Goal: Information Seeking & Learning: Learn about a topic

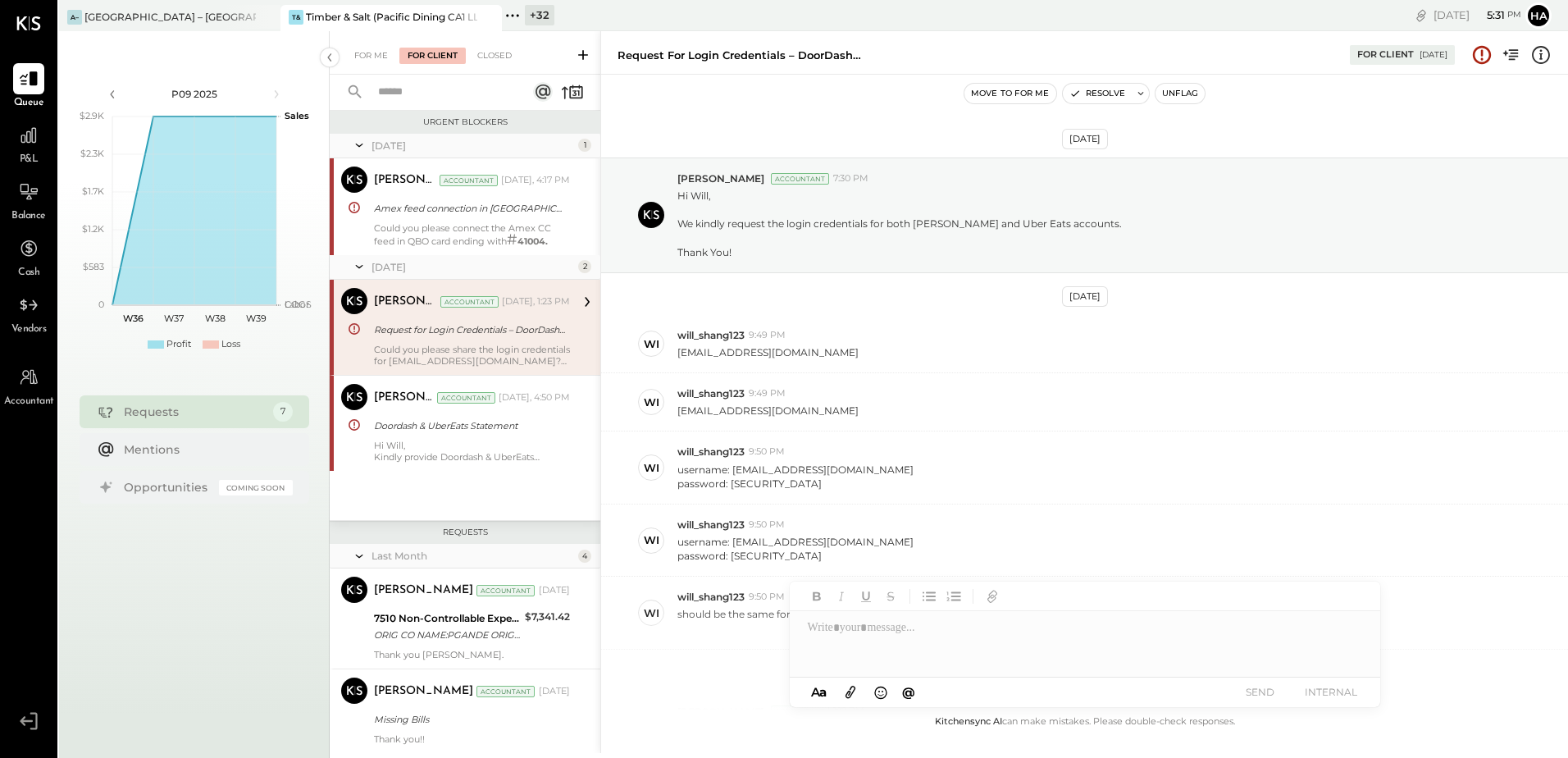
scroll to position [627, 0]
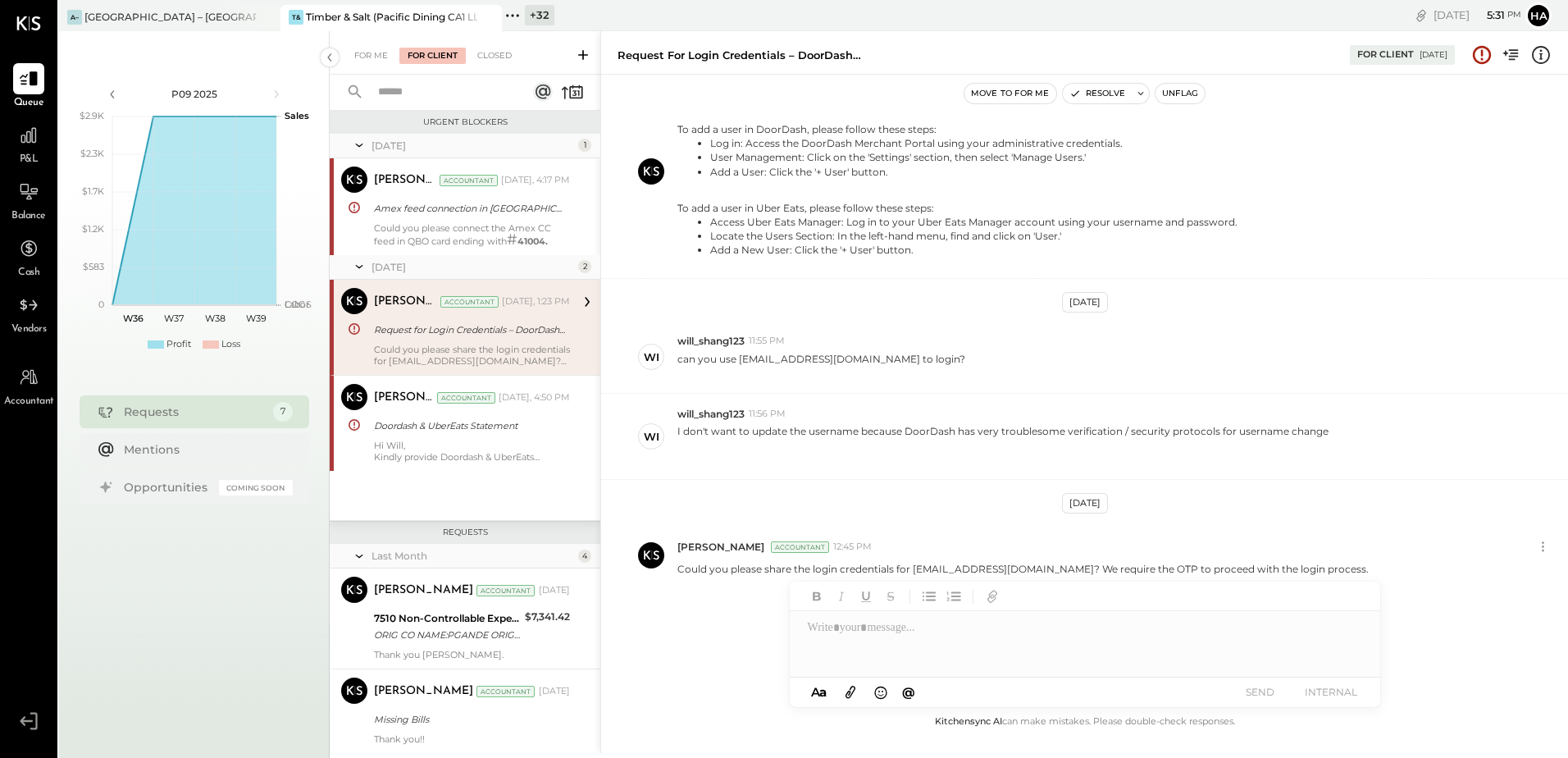
click at [547, 15] on div "+ 32" at bounding box center [539, 15] width 29 height 21
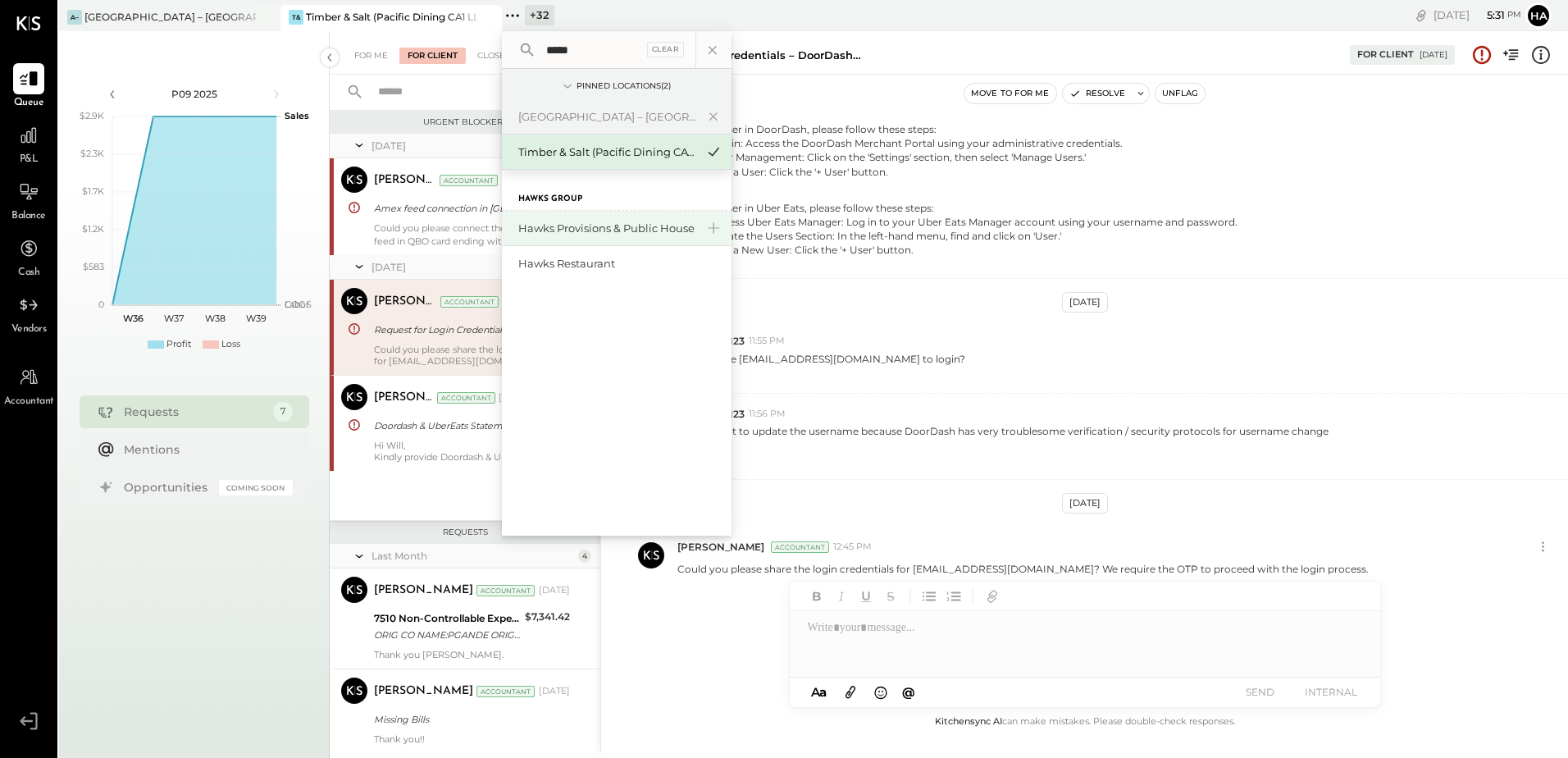
type input "*****"
click at [585, 215] on div "Hawks Provisions & Public House" at bounding box center [617, 228] width 230 height 35
click at [584, 231] on div "Hawks Provisions & Public House" at bounding box center [606, 228] width 177 height 15
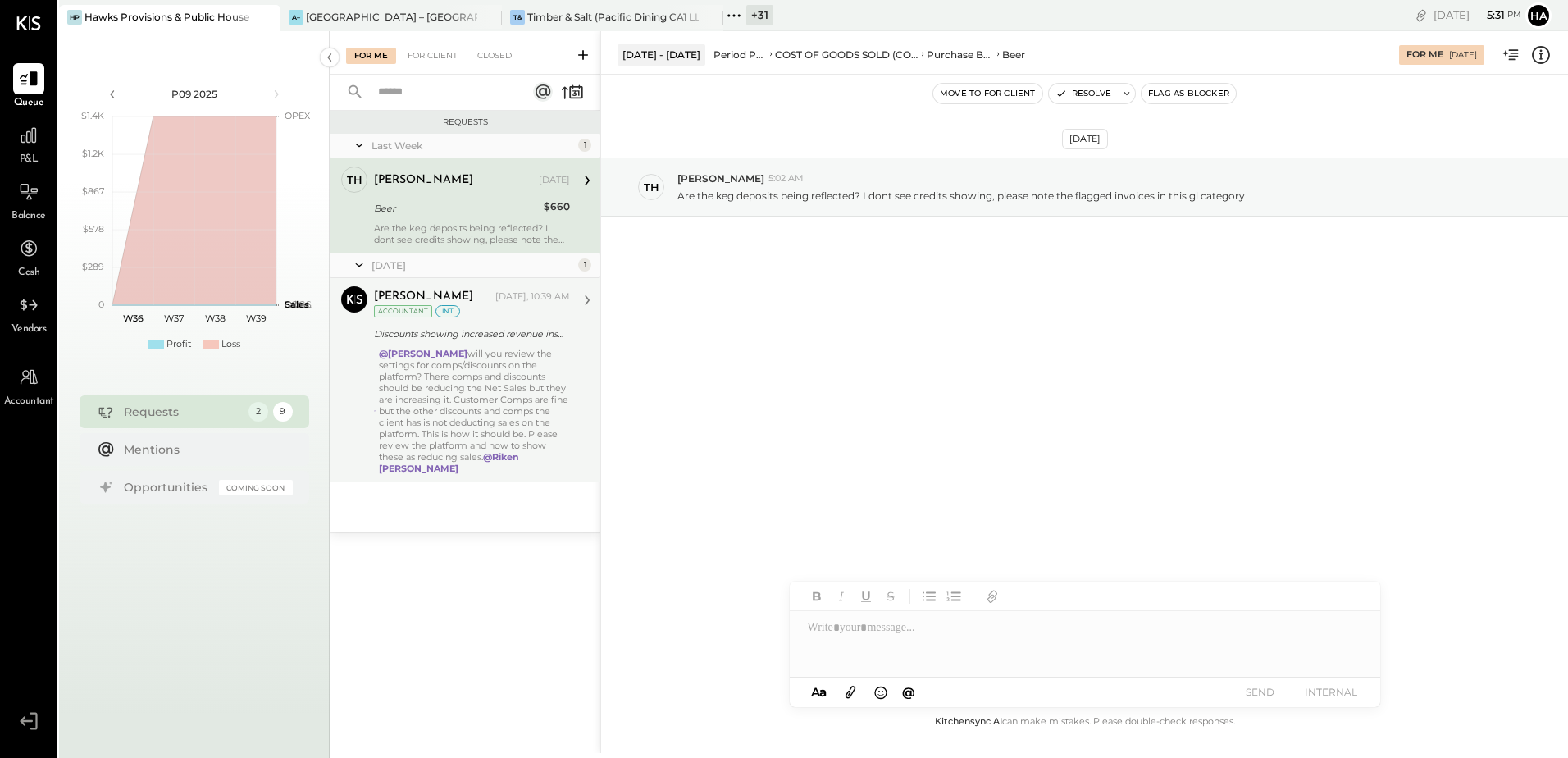
click at [462, 352] on div "@[PERSON_NAME] will you review the settings for comps/discounts on the platform…" at bounding box center [475, 412] width 191 height 127
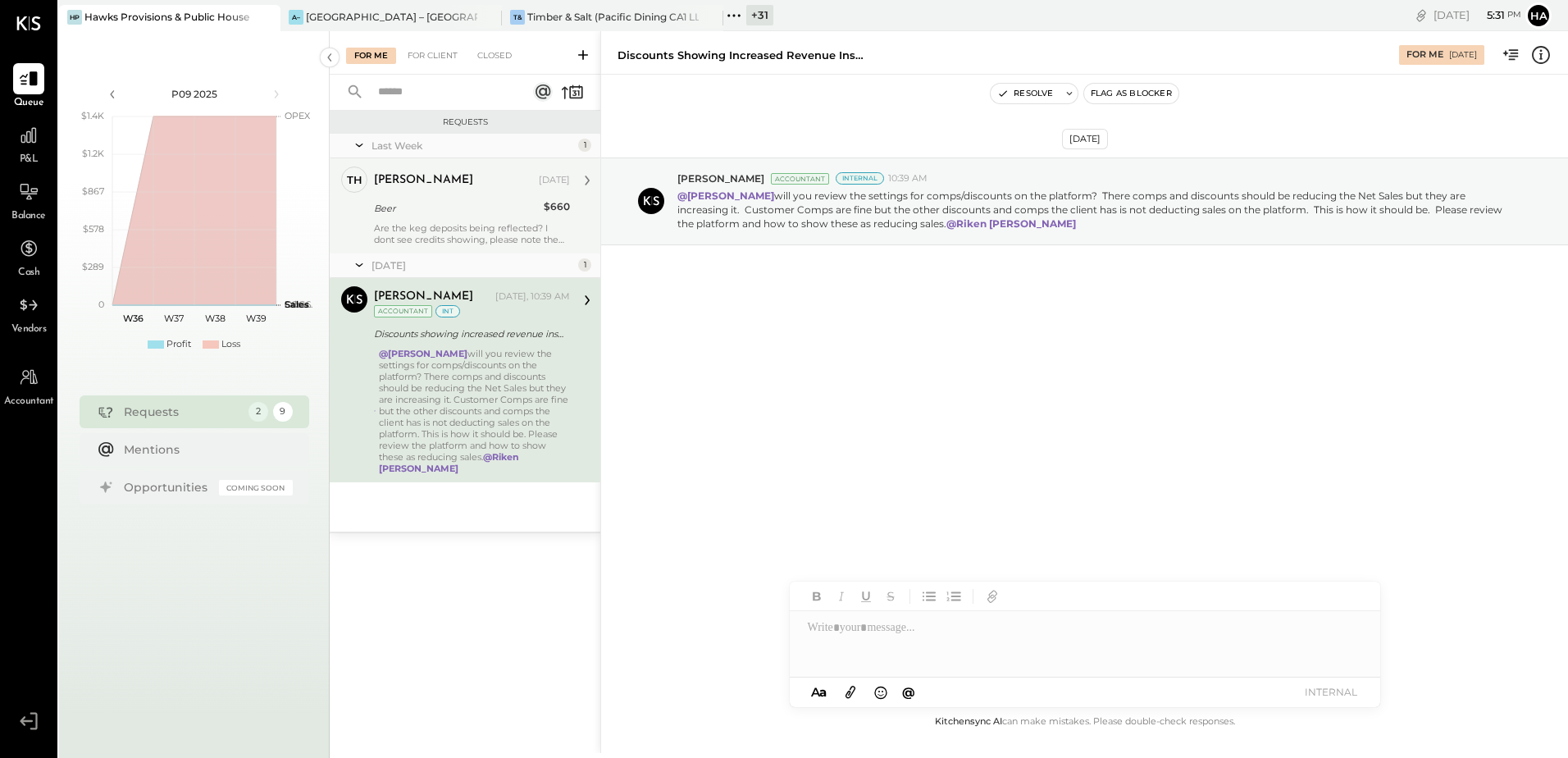
click at [449, 225] on div "Are the keg deposits being reflected? I dont see credits showing, please note t…" at bounding box center [471, 234] width 196 height 23
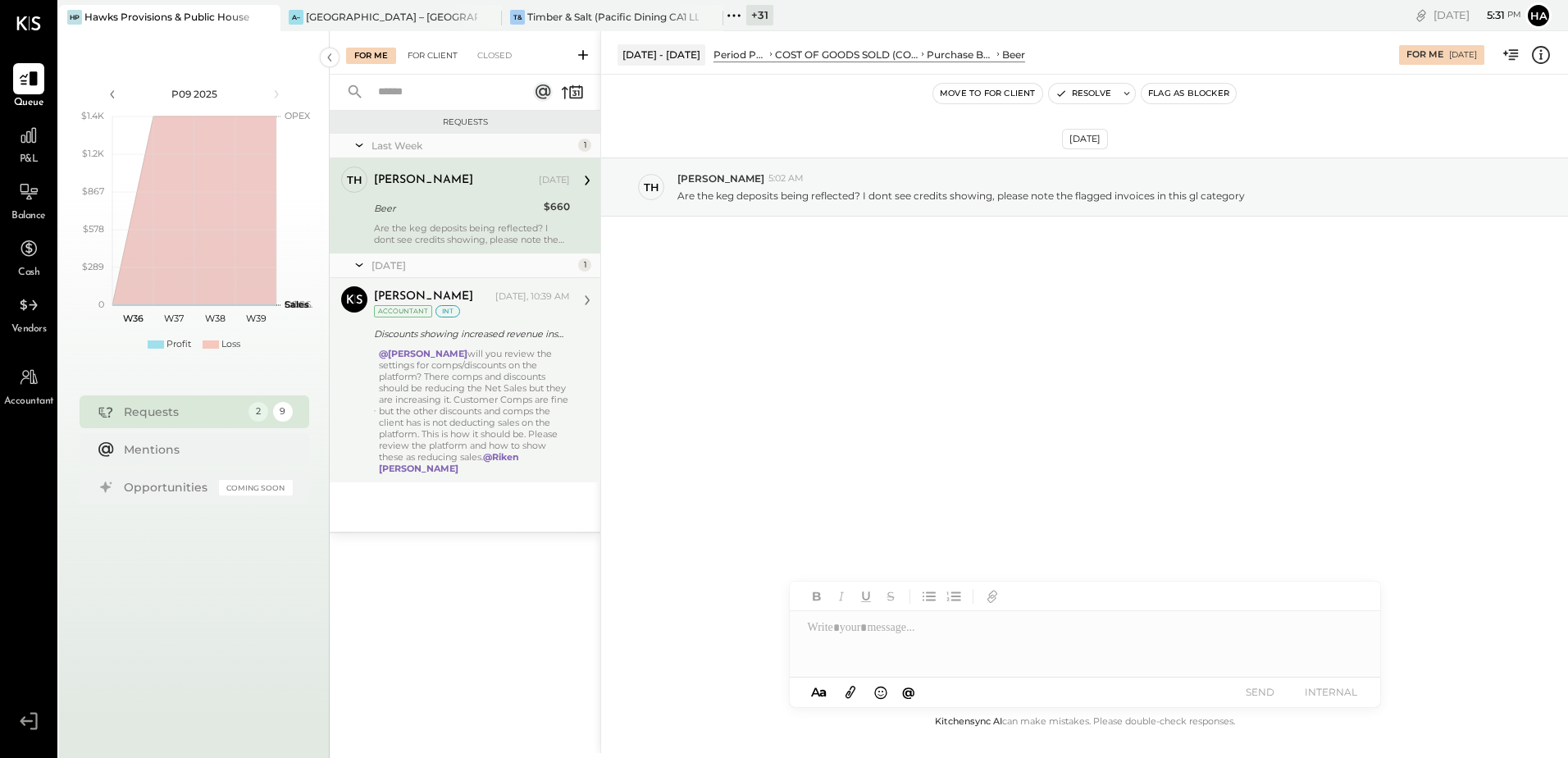
click at [413, 54] on div "For Client" at bounding box center [432, 55] width 66 height 16
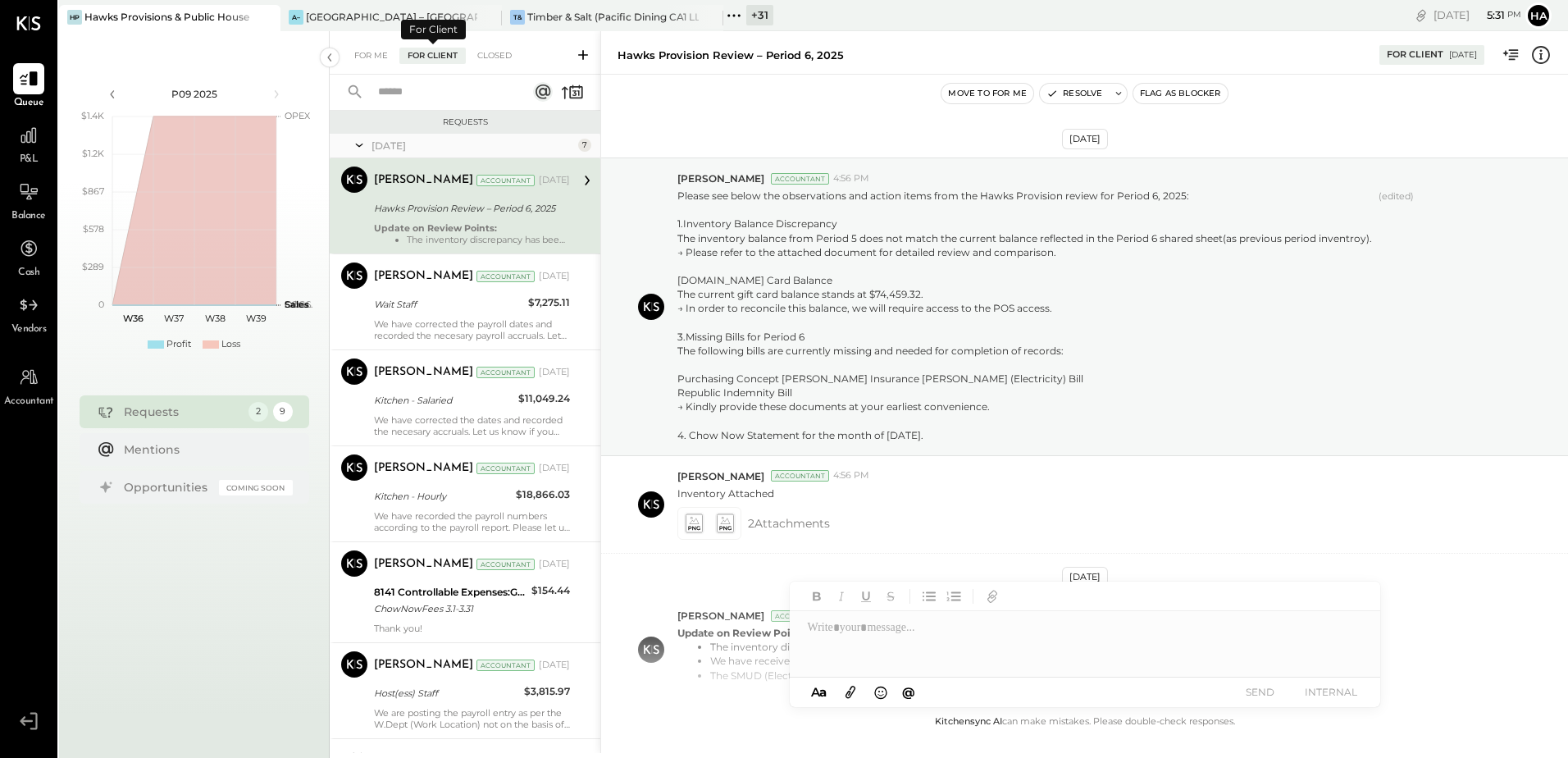
scroll to position [143, 0]
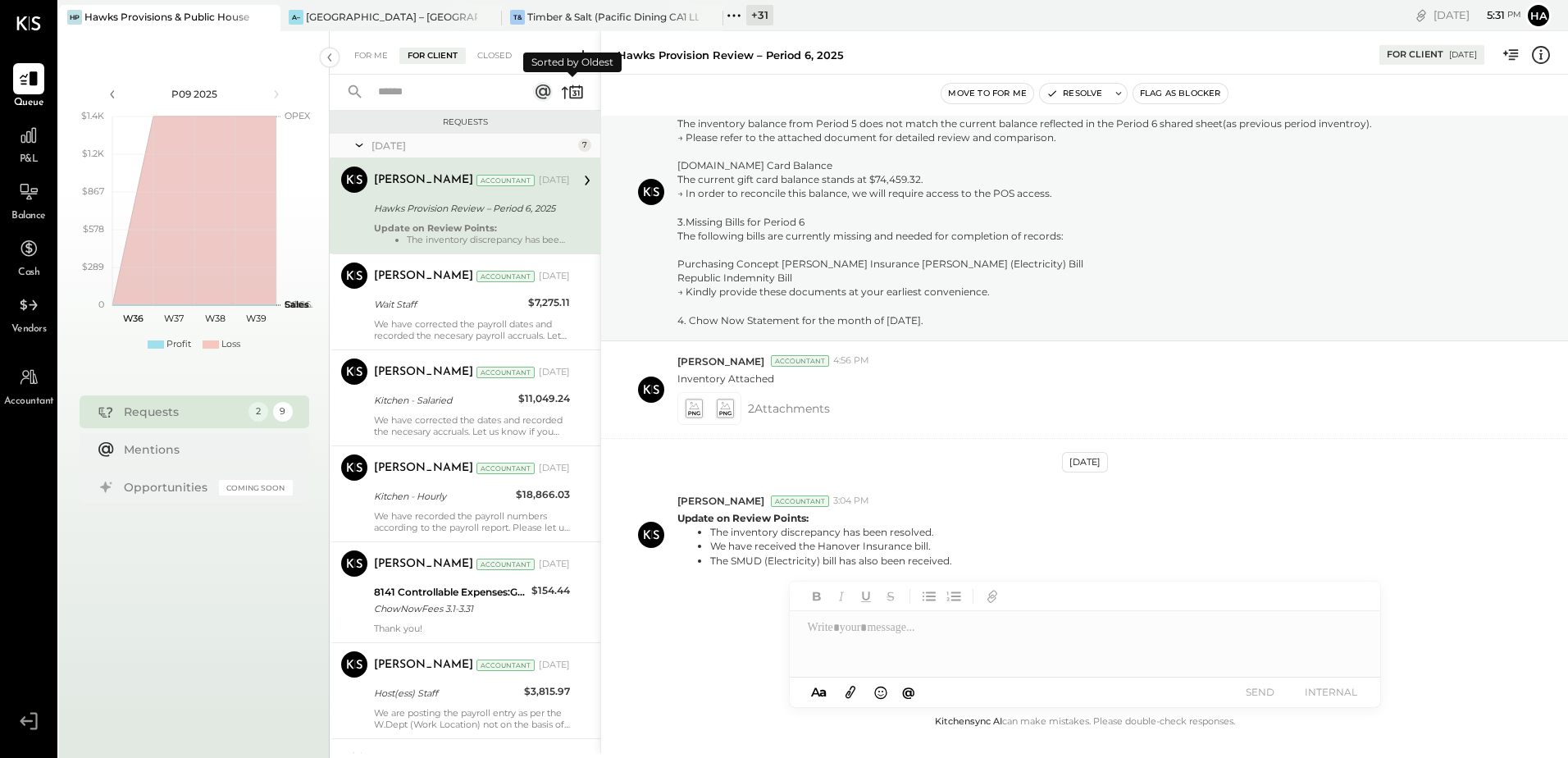
click at [568, 90] on icon at bounding box center [572, 92] width 23 height 23
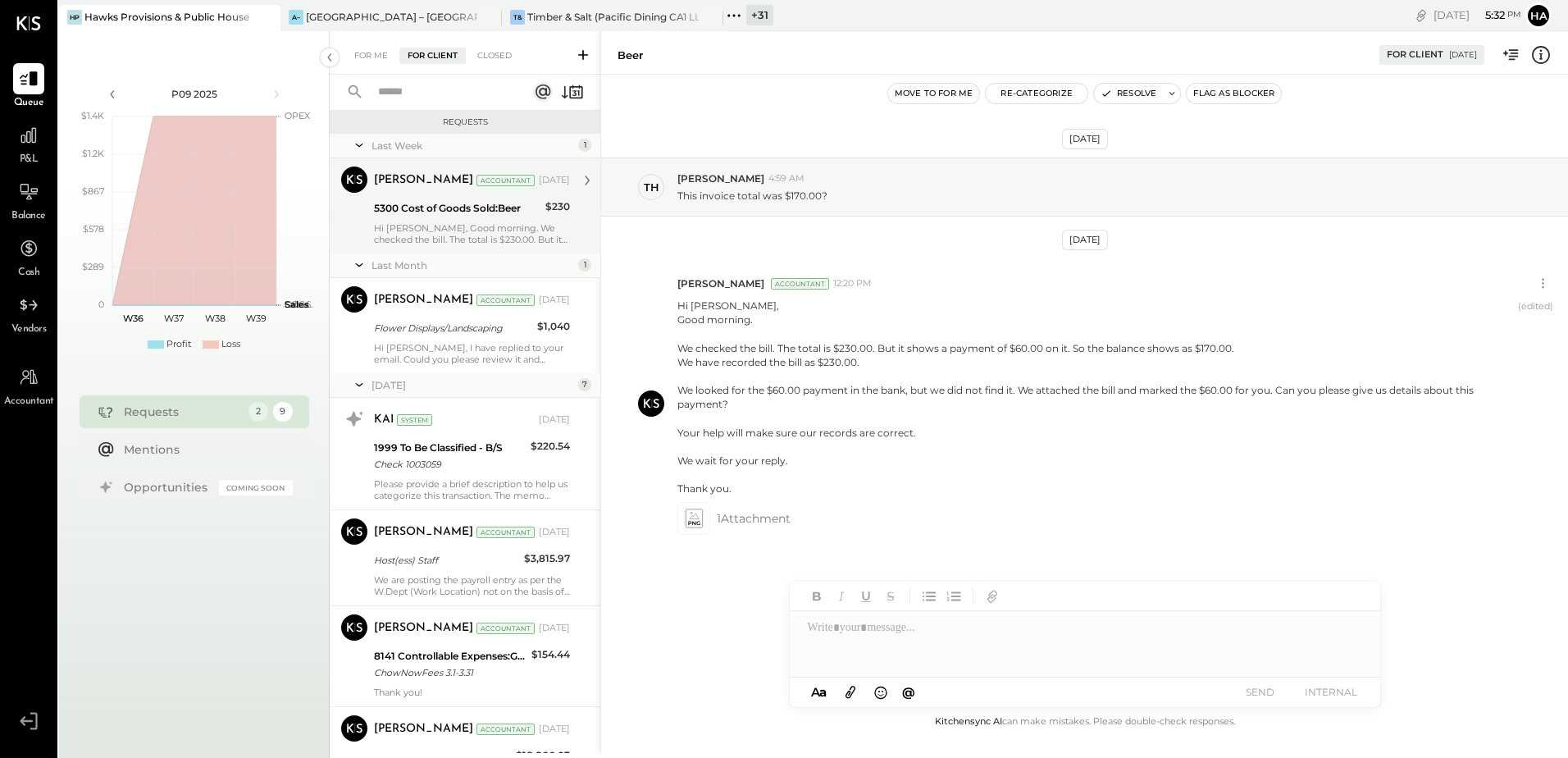
click at [451, 213] on div "5300 Cost of Goods Sold:Beer" at bounding box center [457, 208] width 166 height 16
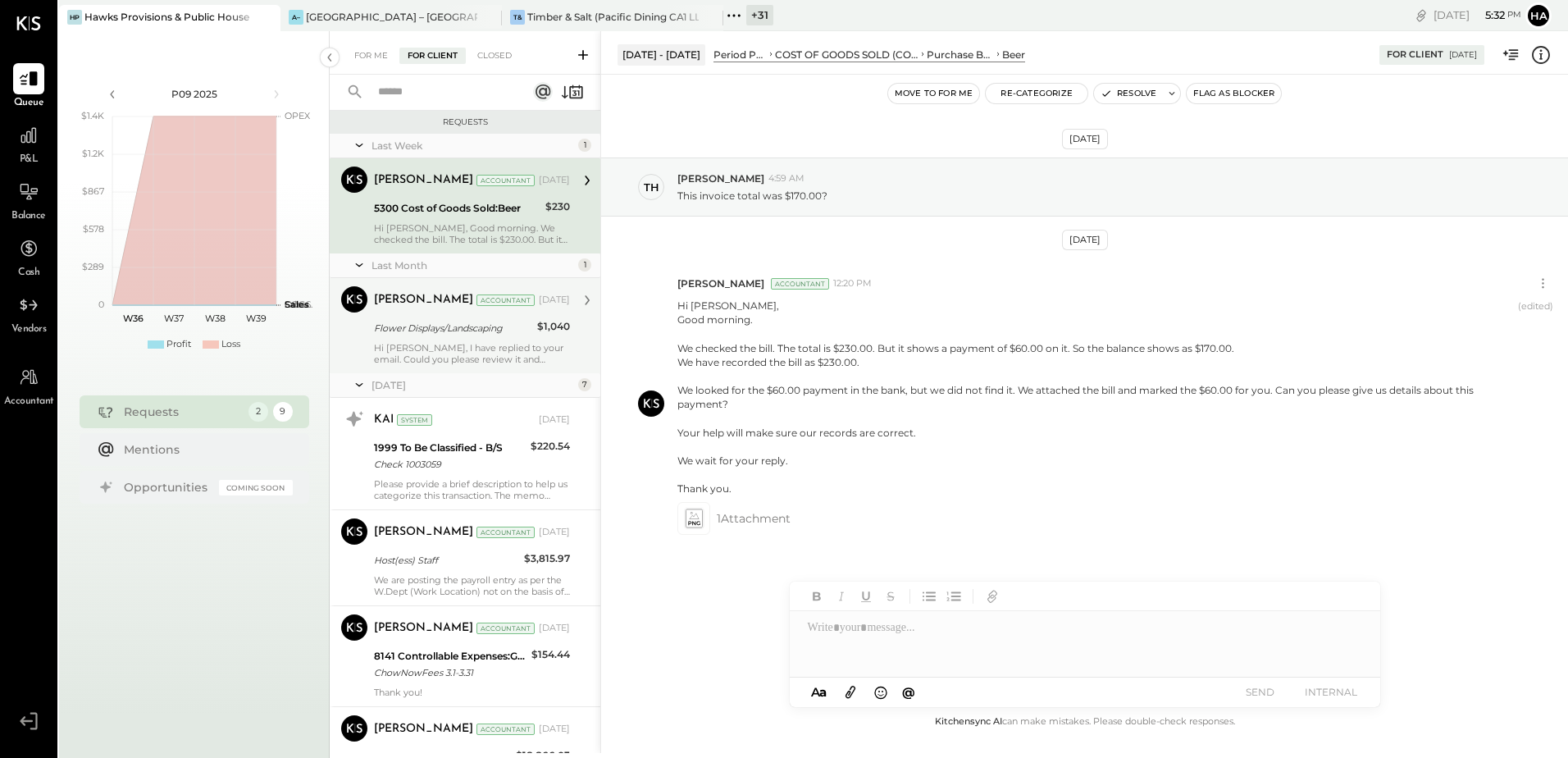
click at [449, 328] on div "Flower Displays/Landscaping" at bounding box center [452, 327] width 158 height 16
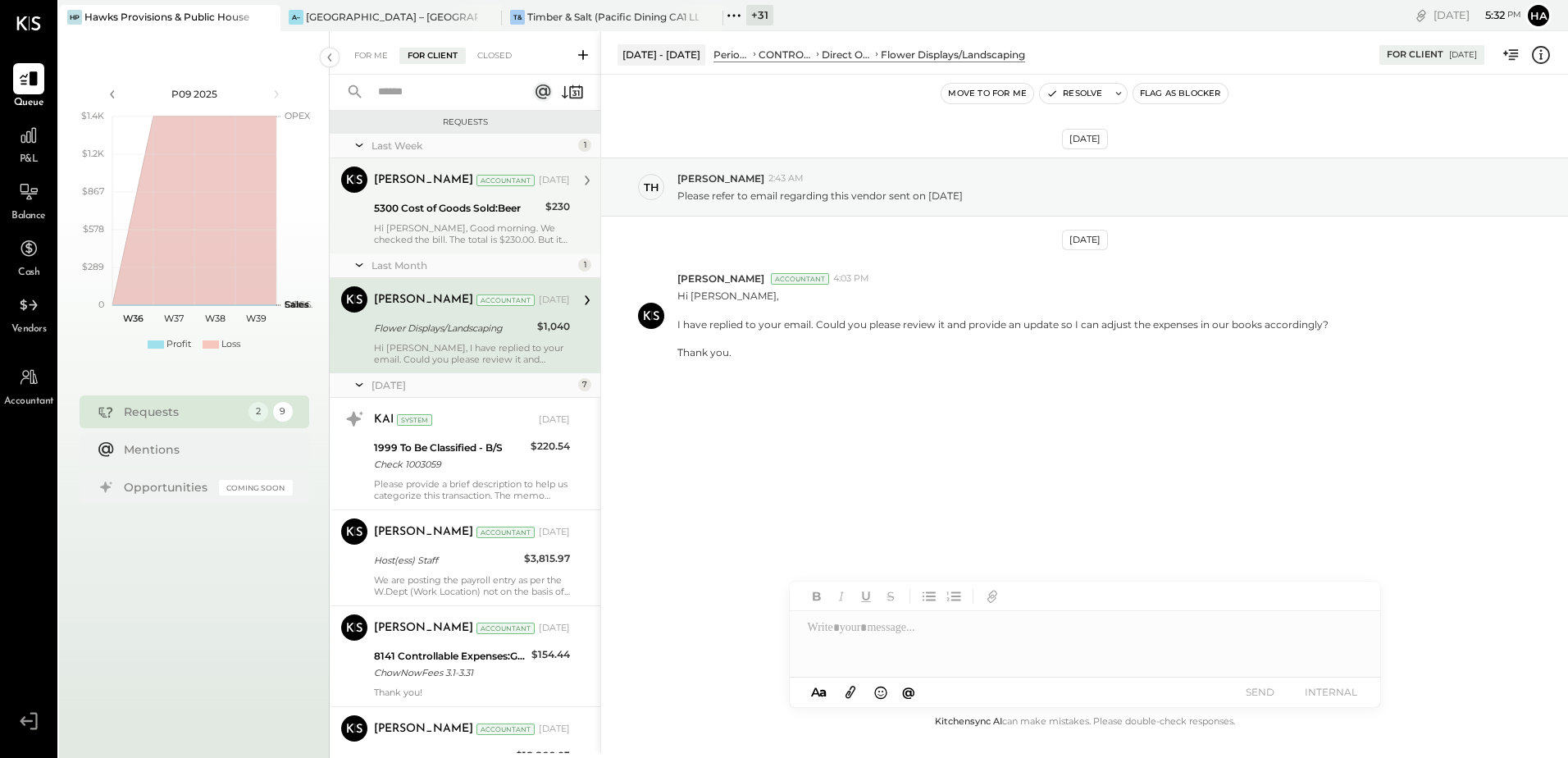
click at [470, 225] on div "Hi [PERSON_NAME], Good morning. We checked the bill. The total is $230.00. But …" at bounding box center [471, 234] width 196 height 23
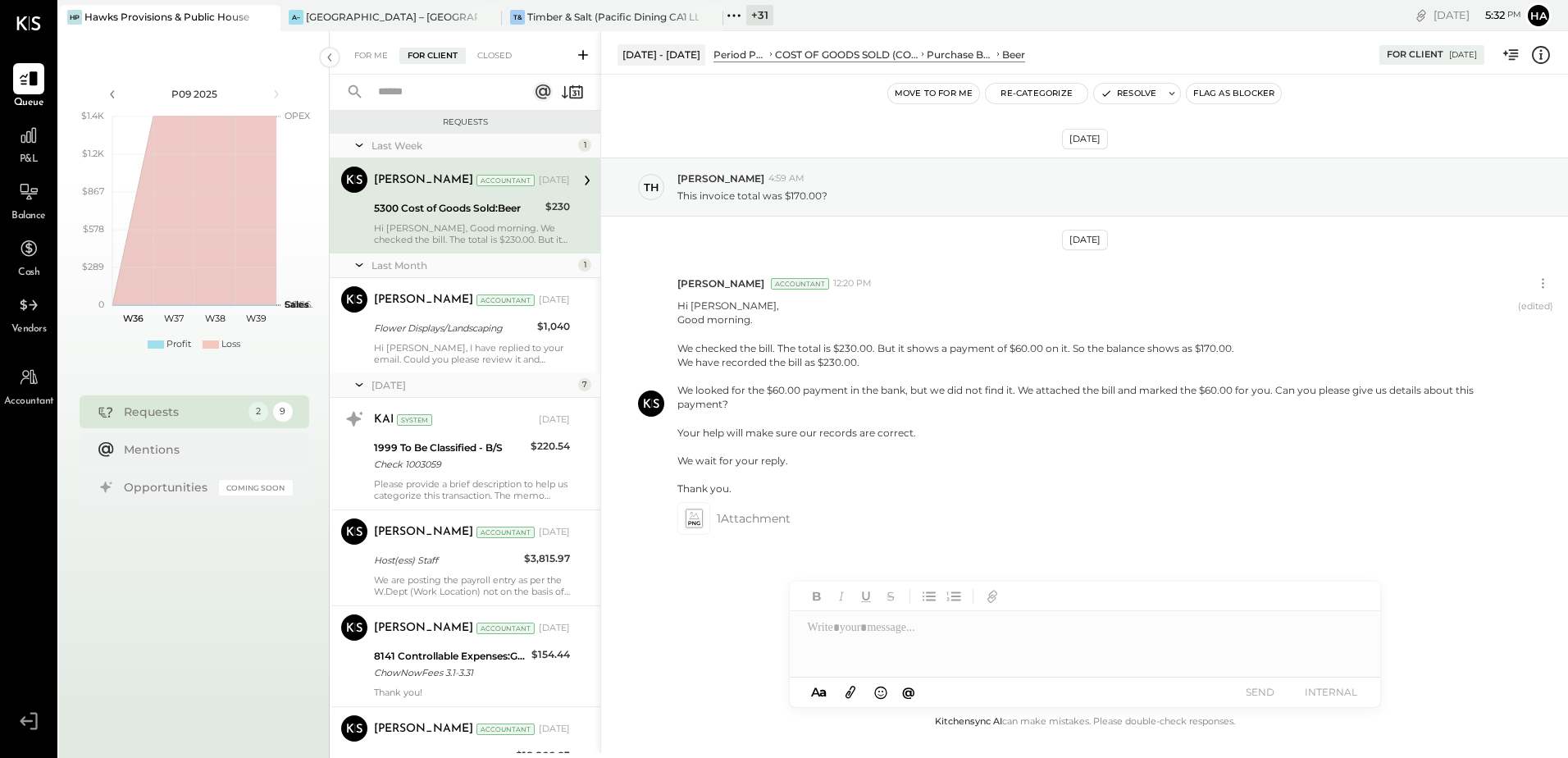
click at [754, 18] on div "+ 31" at bounding box center [759, 15] width 27 height 21
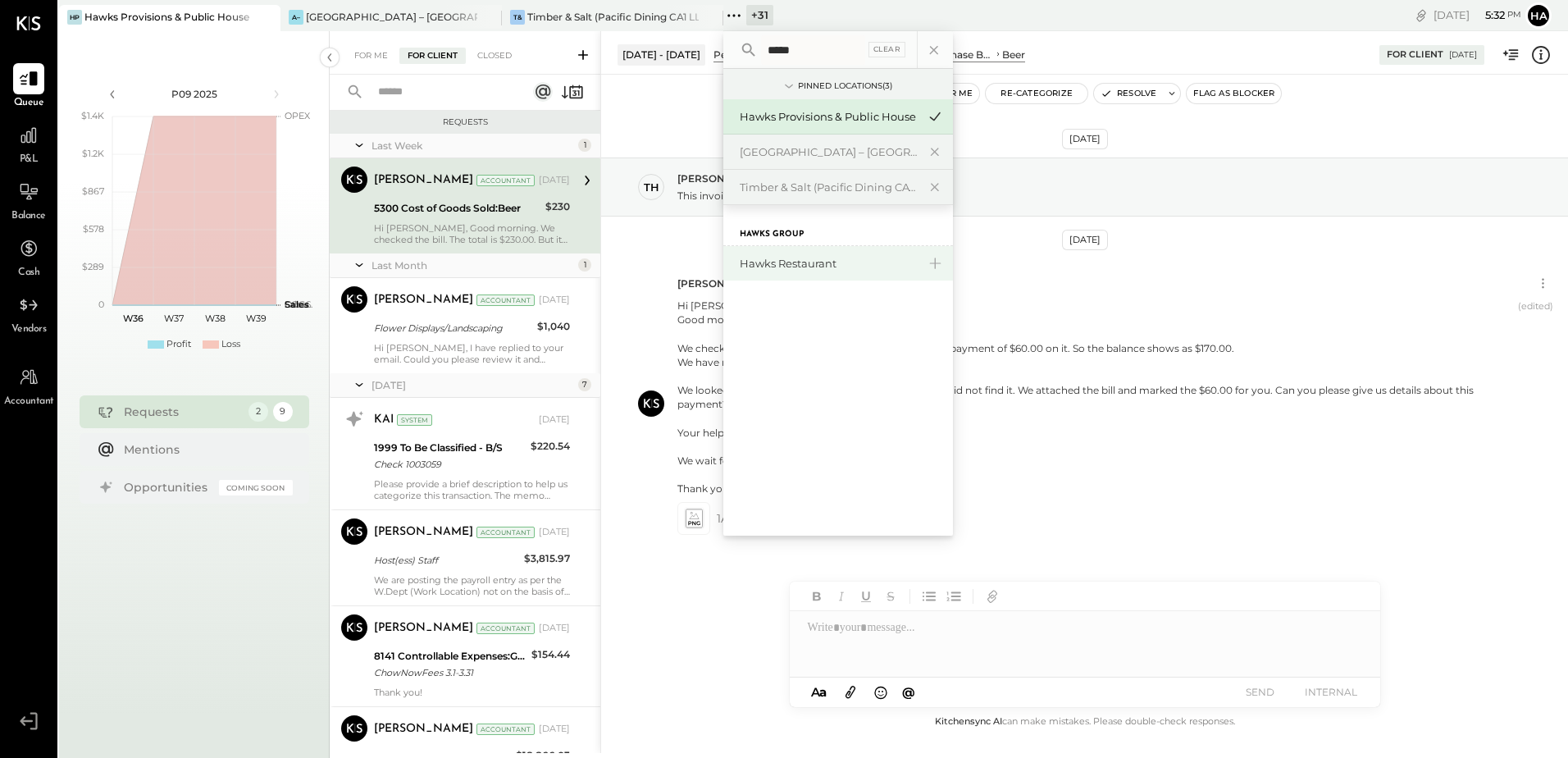
type input "*****"
click at [778, 273] on div "Hawks Restaurant" at bounding box center [838, 263] width 230 height 34
click at [811, 269] on div "Hawks Restaurant" at bounding box center [828, 264] width 177 height 15
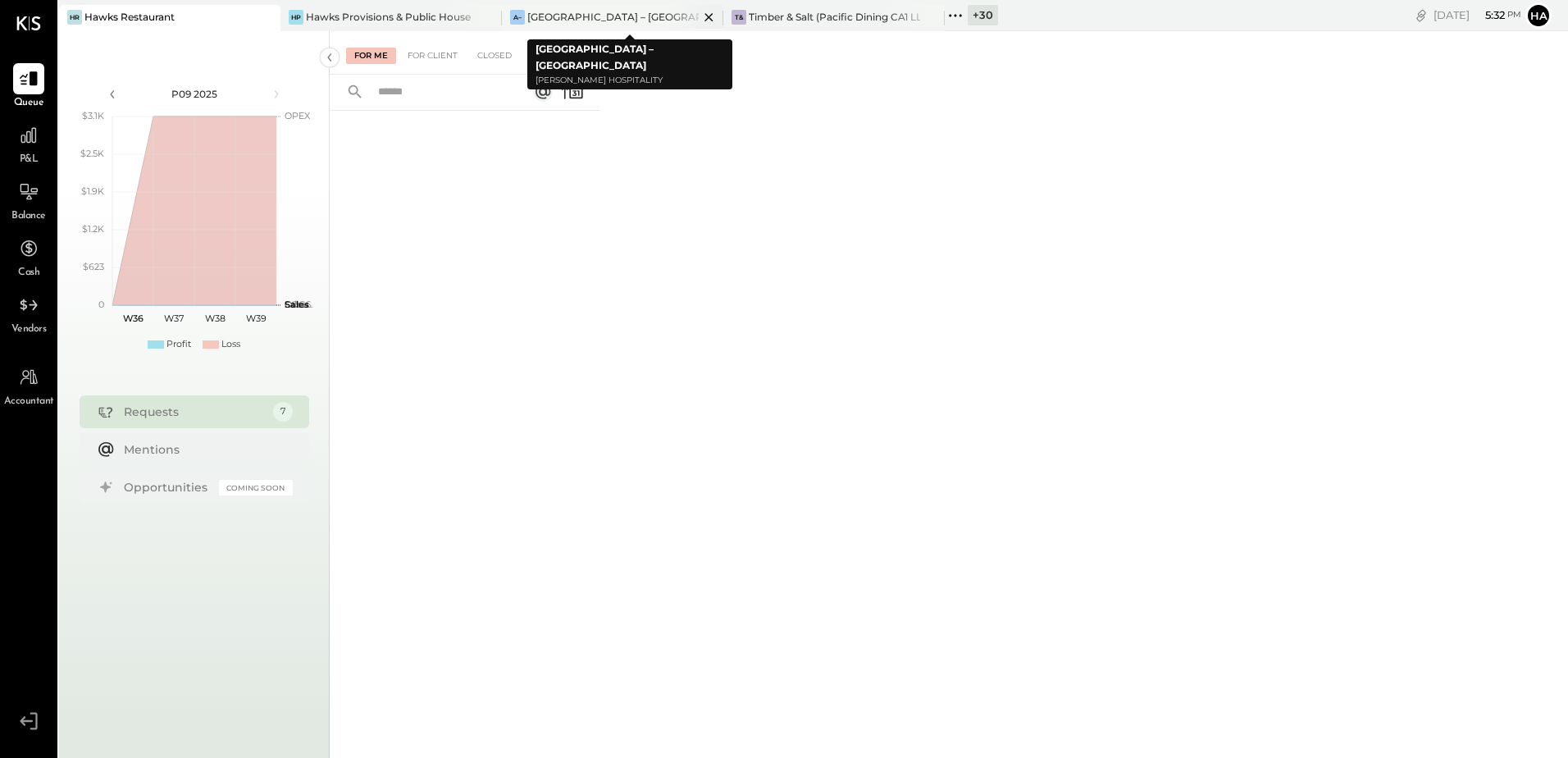
click at [714, 16] on icon at bounding box center [709, 17] width 21 height 20
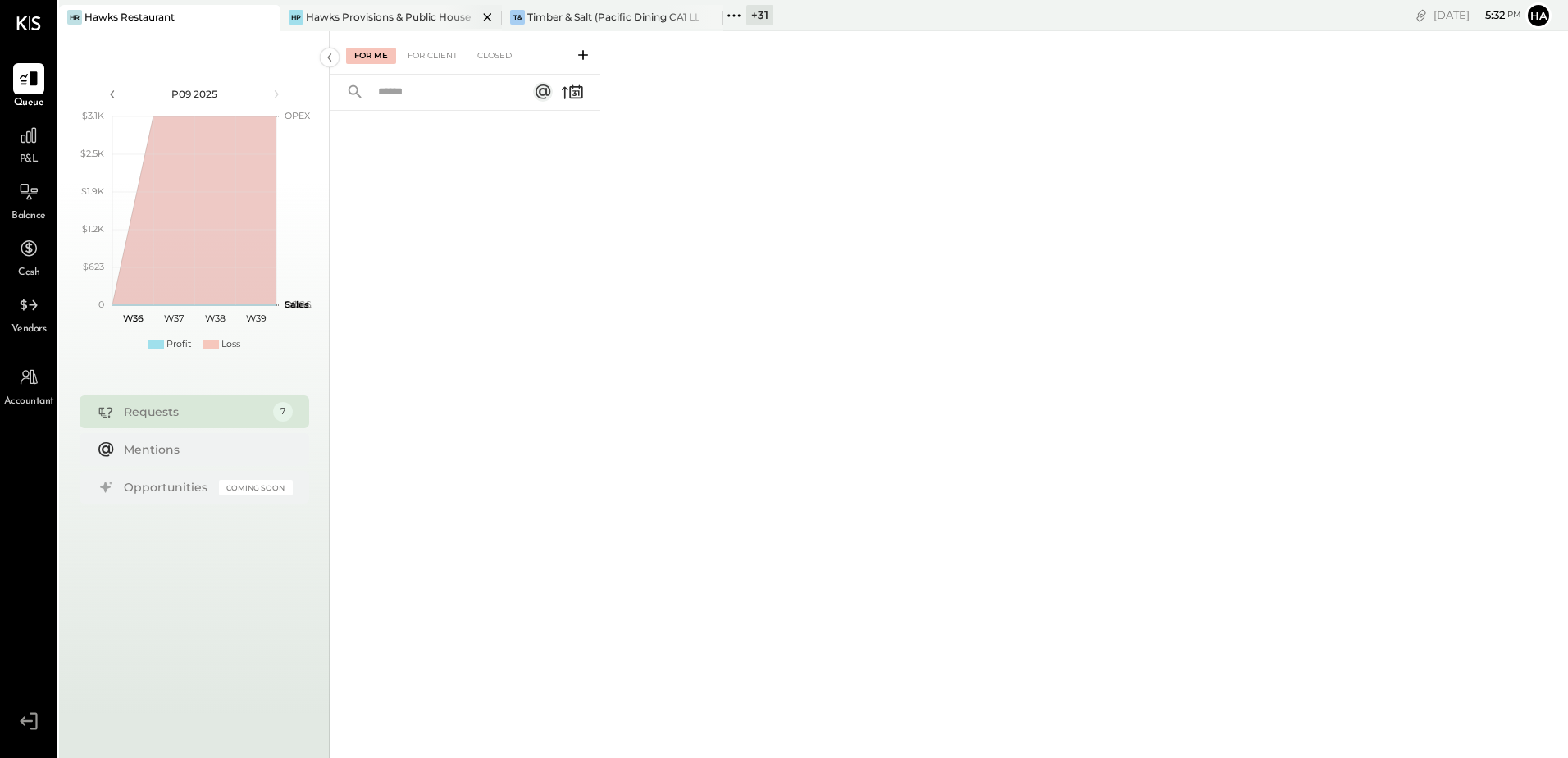
click at [372, 8] on div "HP Hawks Provisions & Public House" at bounding box center [392, 18] width 221 height 26
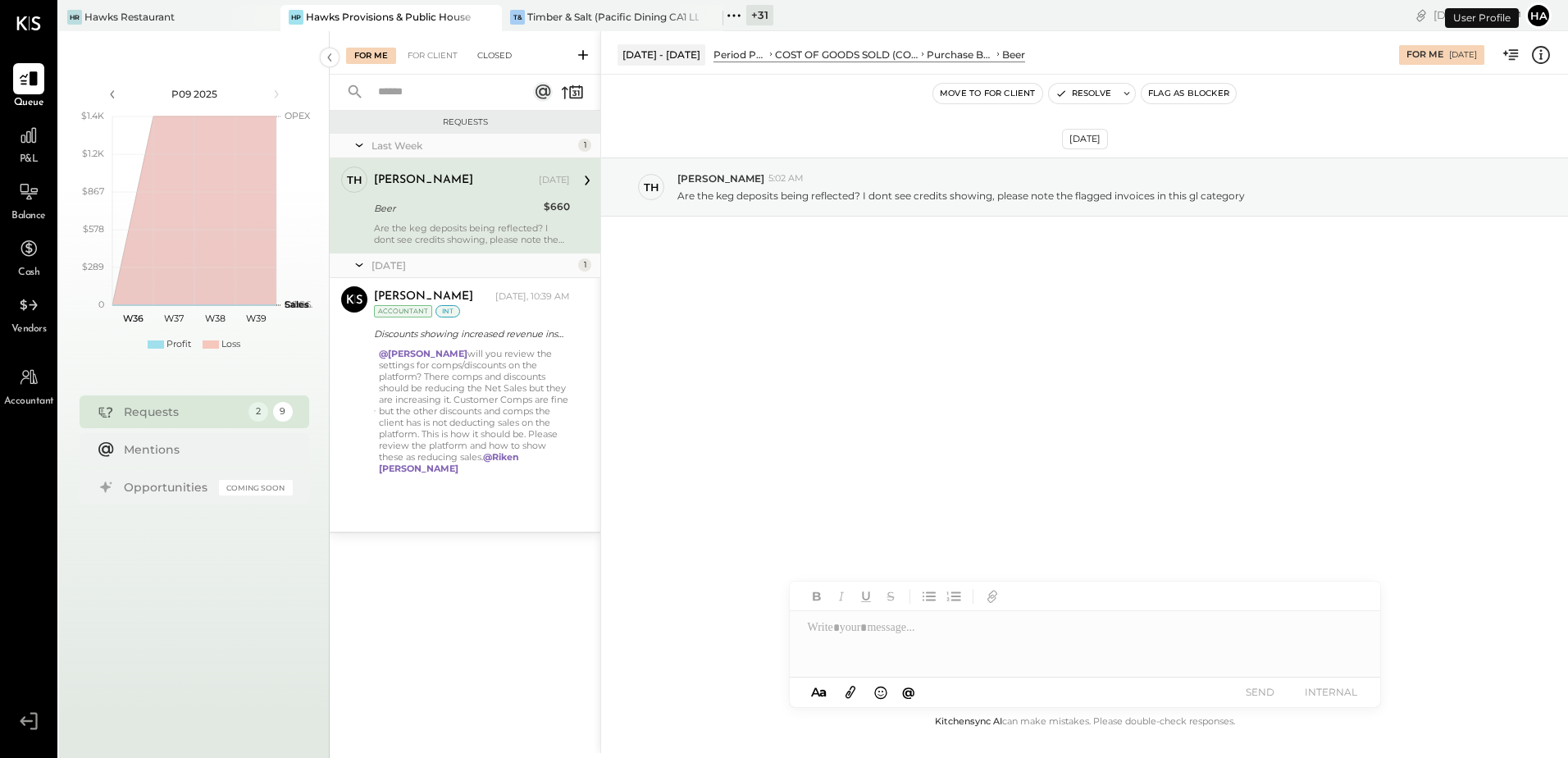
click at [489, 55] on div "Closed" at bounding box center [495, 55] width 51 height 16
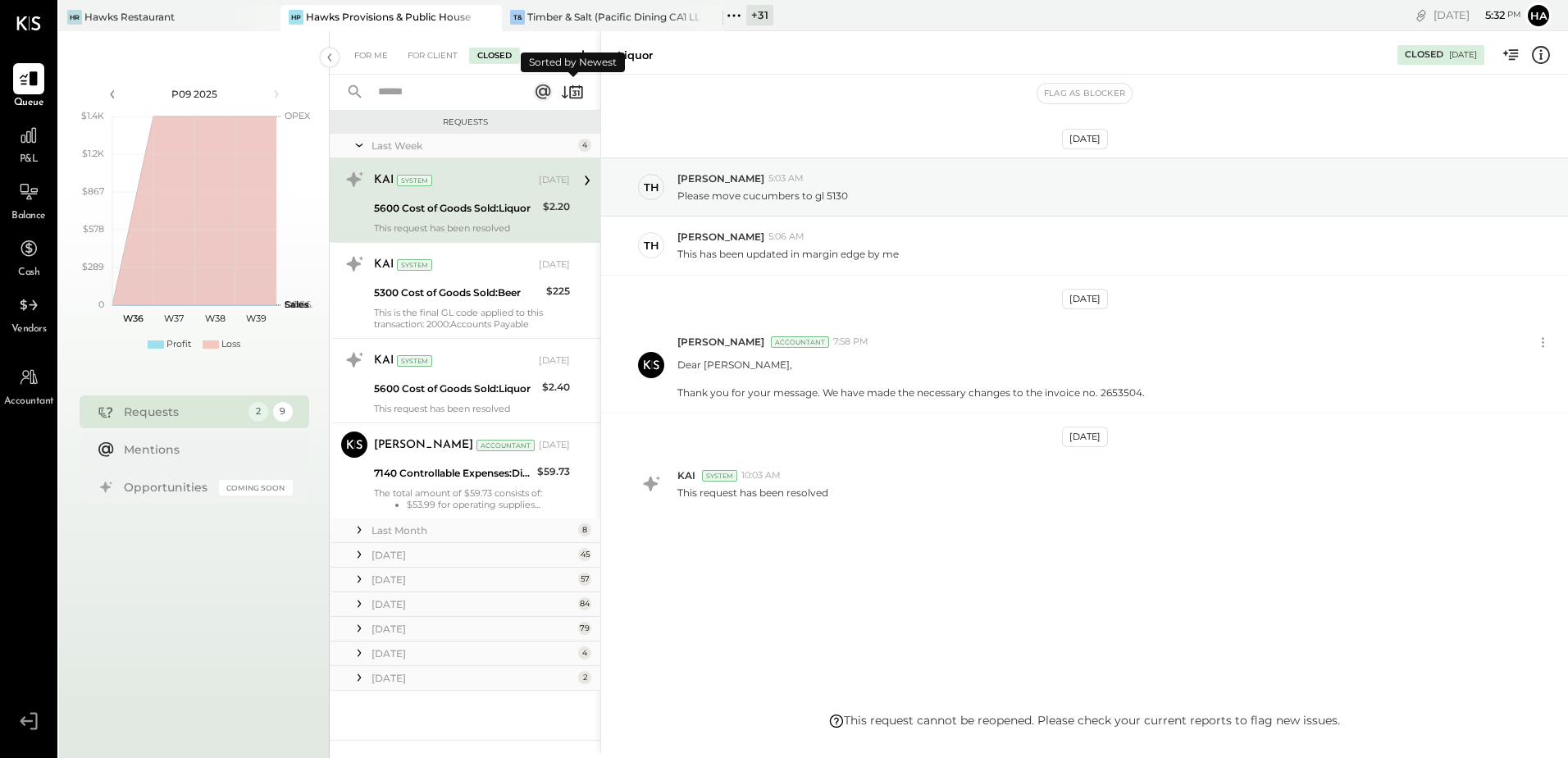
click at [569, 94] on icon at bounding box center [572, 92] width 23 height 23
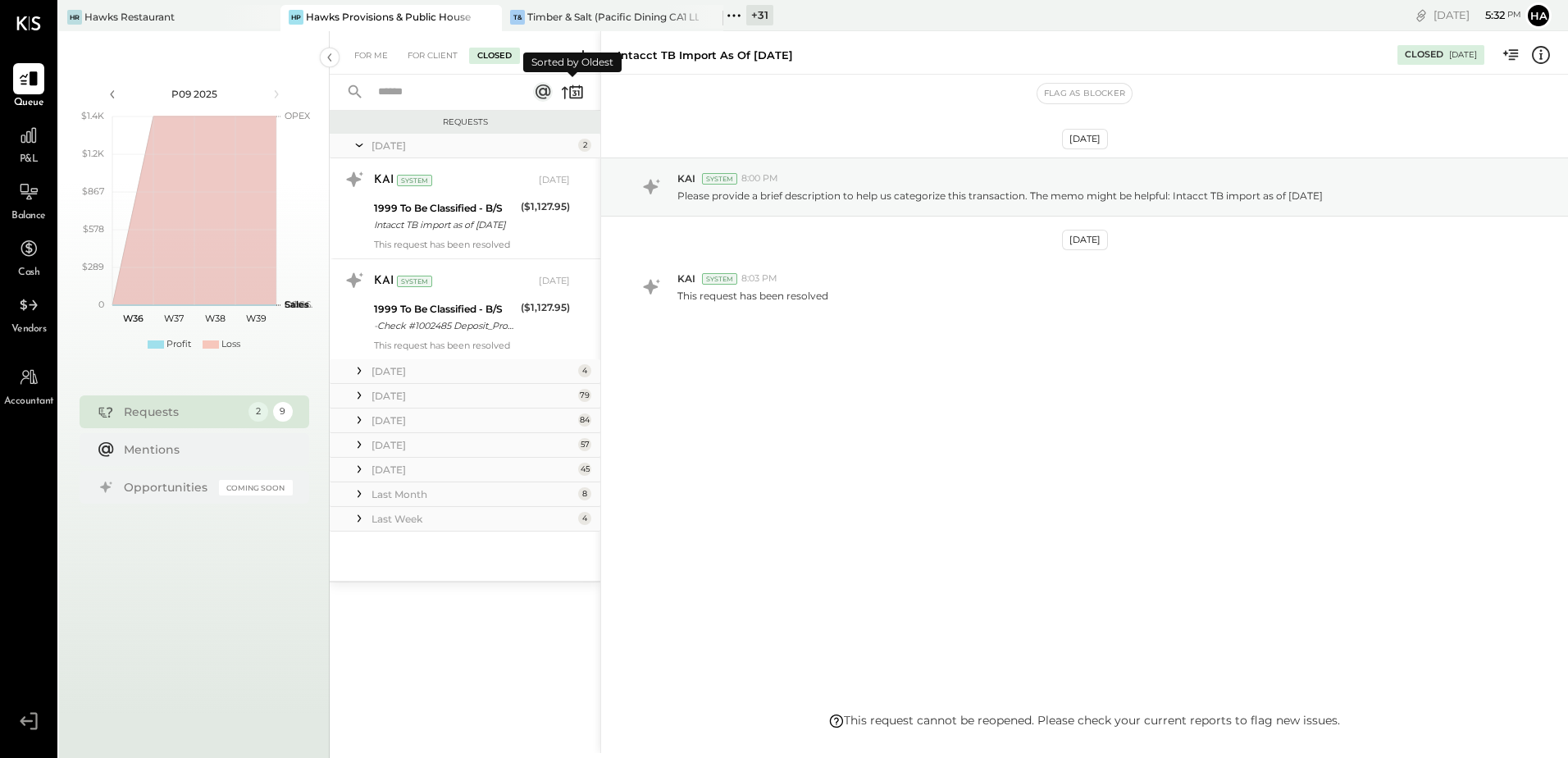
click at [569, 94] on icon at bounding box center [572, 92] width 23 height 23
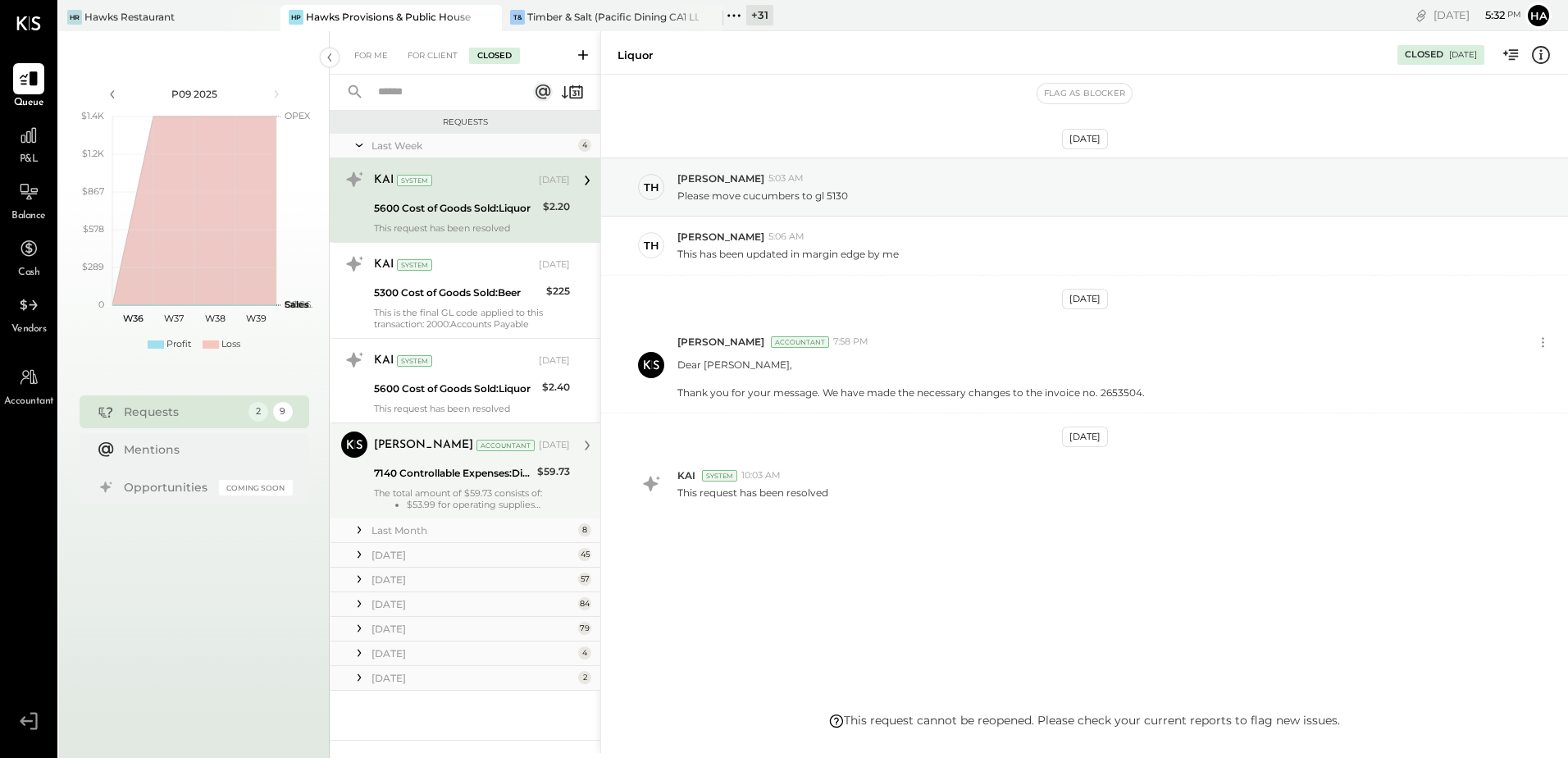
click at [428, 473] on div "7140 Controllable Expenses:Direct Operating Expenses:Operating Supplies" at bounding box center [452, 473] width 158 height 16
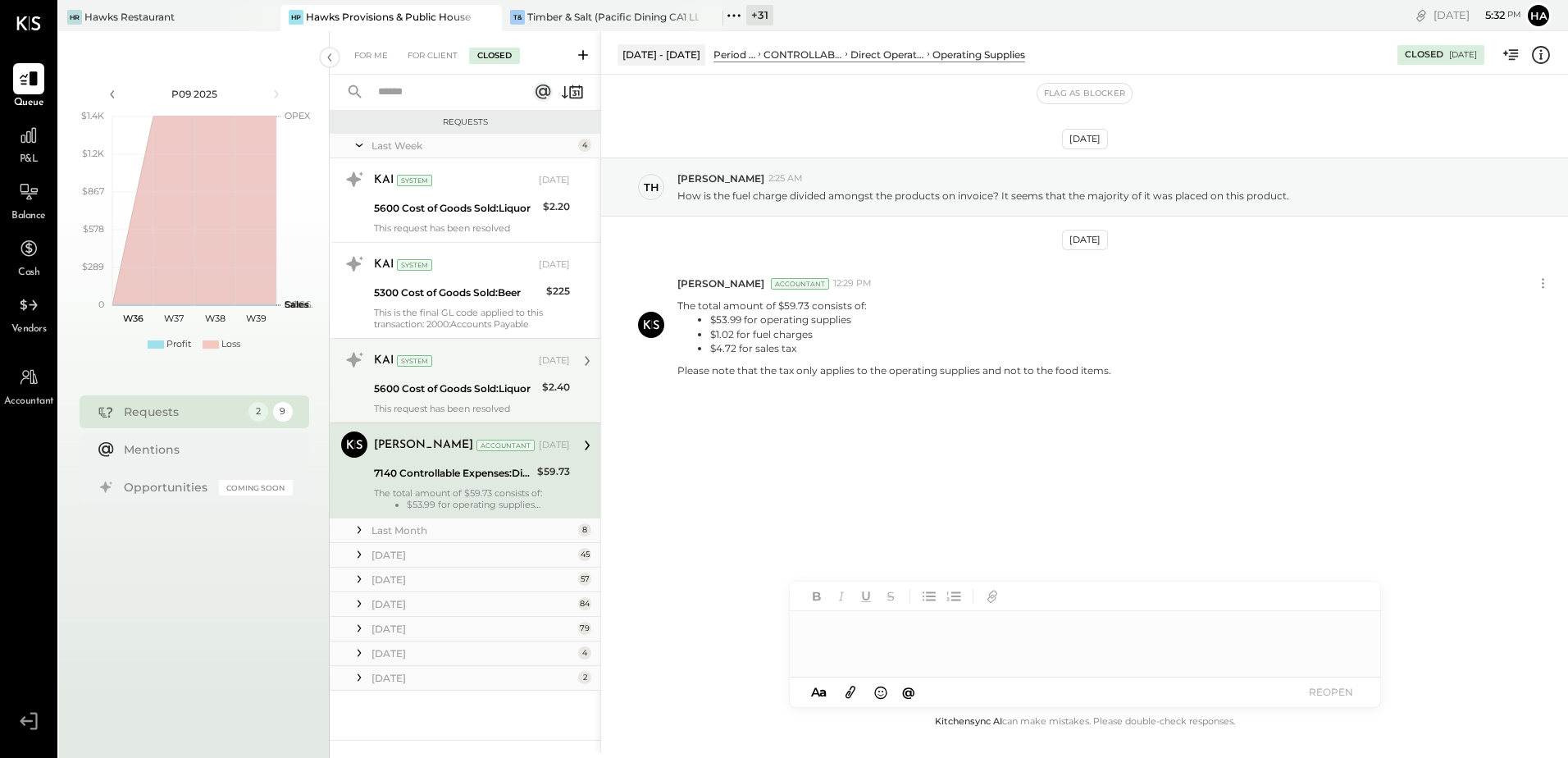
click at [464, 390] on div "5600 Cost of Goods Sold:Liquor" at bounding box center [455, 388] width 164 height 16
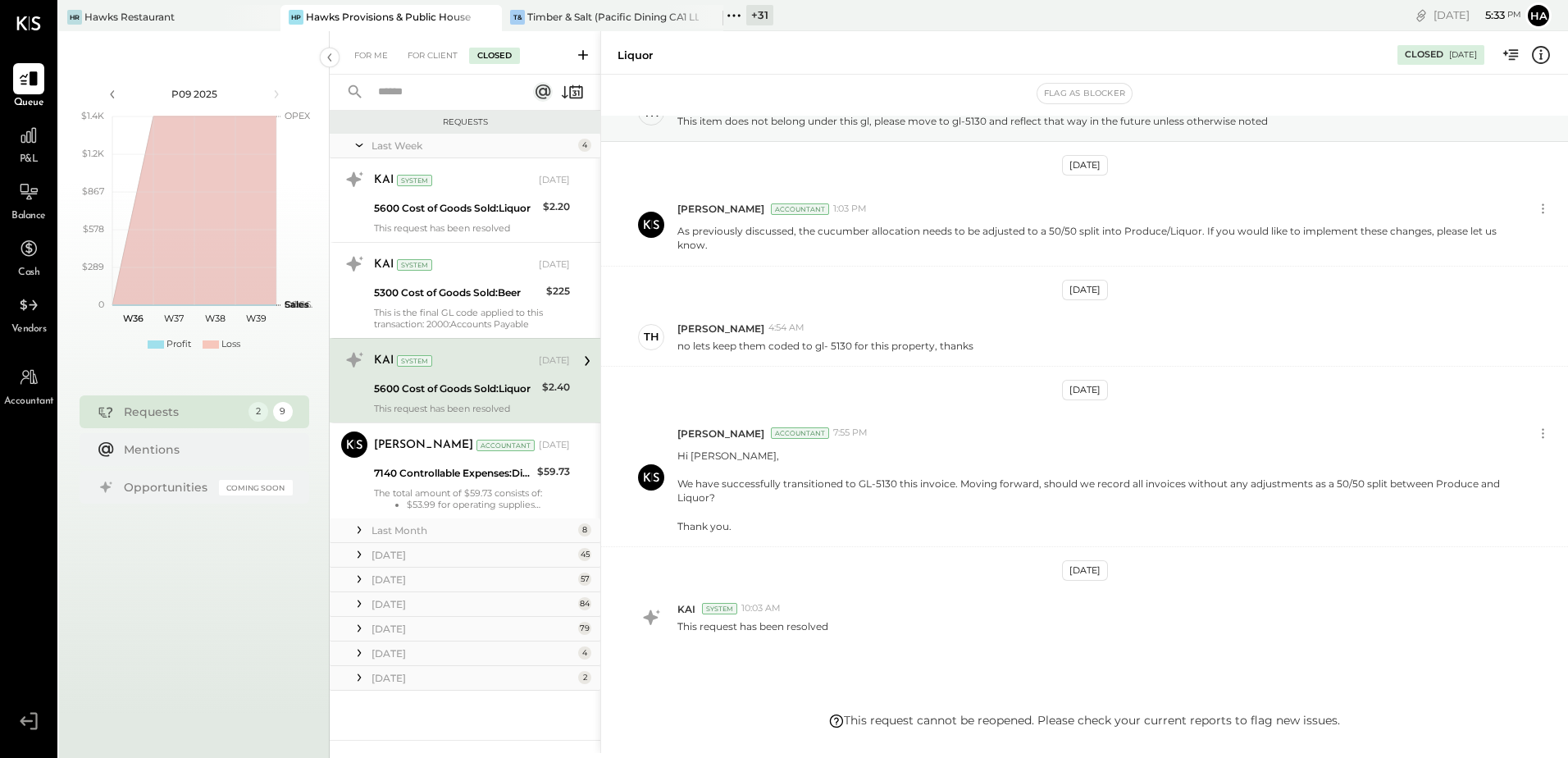
scroll to position [50, 0]
